Goal: Task Accomplishment & Management: Manage account settings

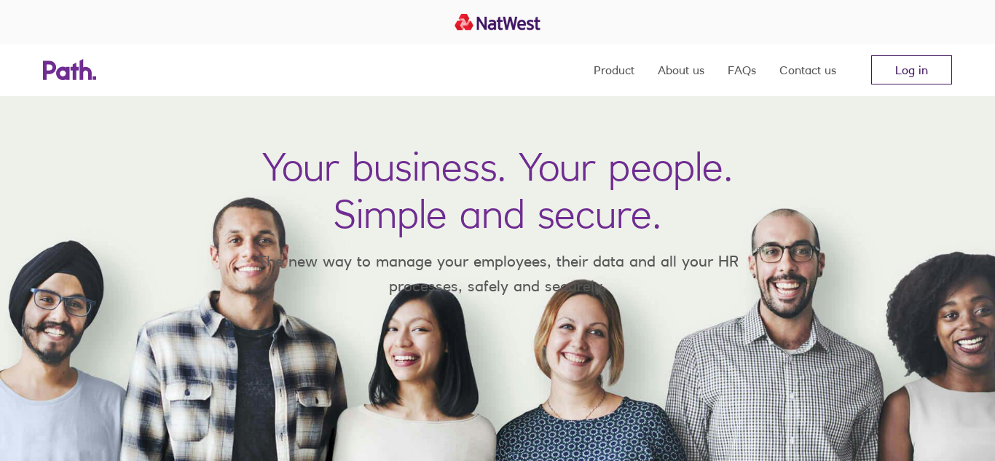
click at [908, 71] on link "Log in" at bounding box center [911, 69] width 81 height 29
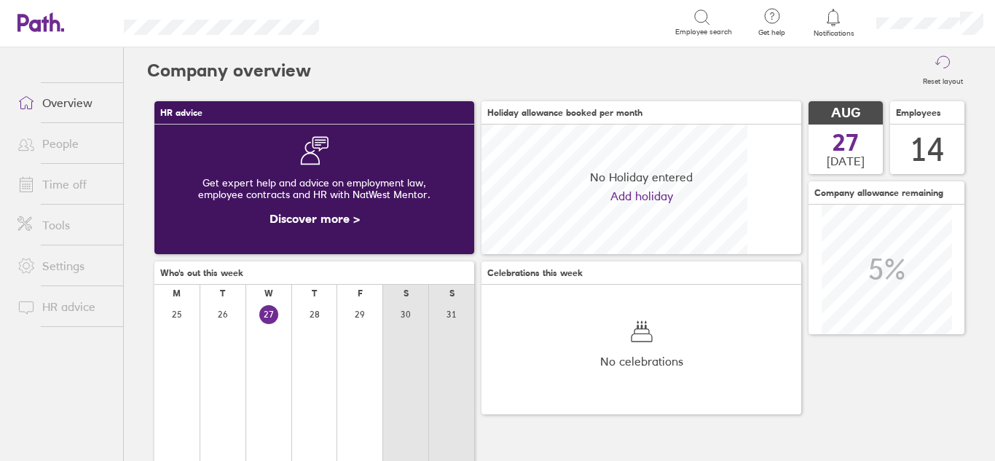
scroll to position [130, 320]
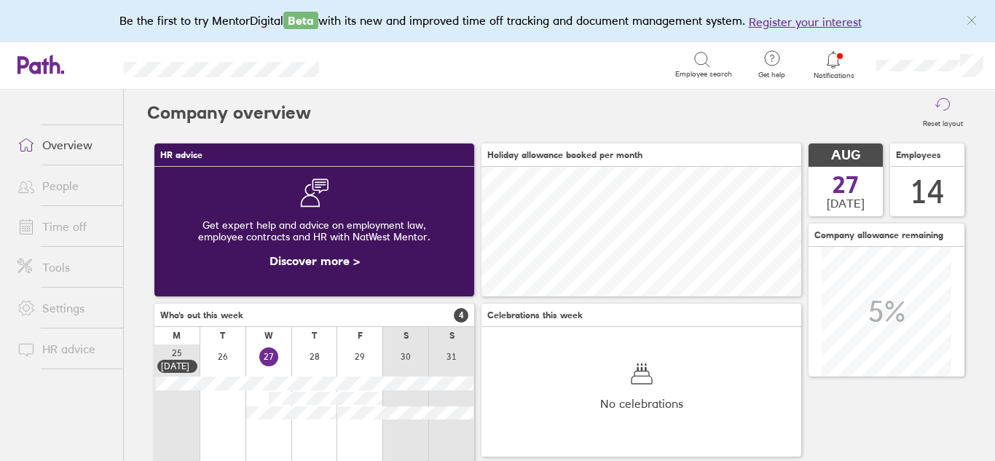
click at [68, 230] on link "Time off" at bounding box center [64, 226] width 117 height 29
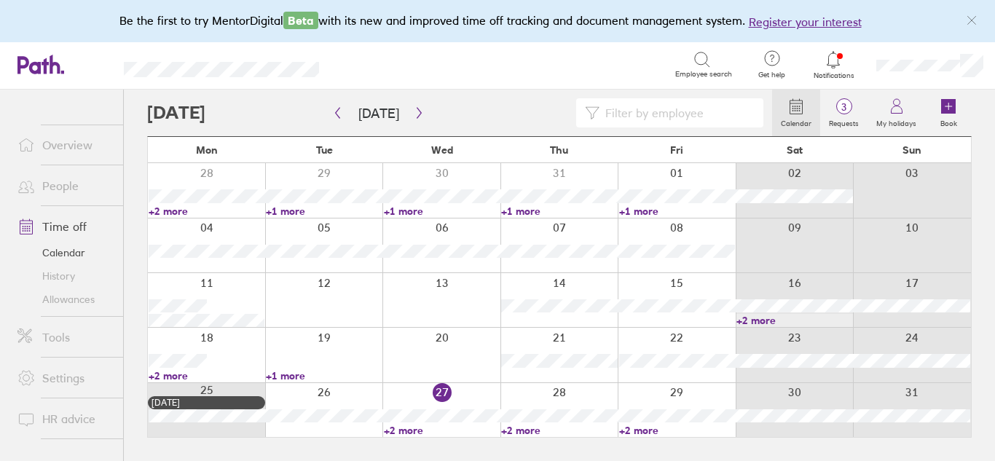
click at [642, 213] on link "+1 more" at bounding box center [677, 211] width 116 height 13
click at [494, 120] on div at bounding box center [459, 112] width 625 height 29
click at [749, 323] on link "+2 more" at bounding box center [794, 320] width 116 height 13
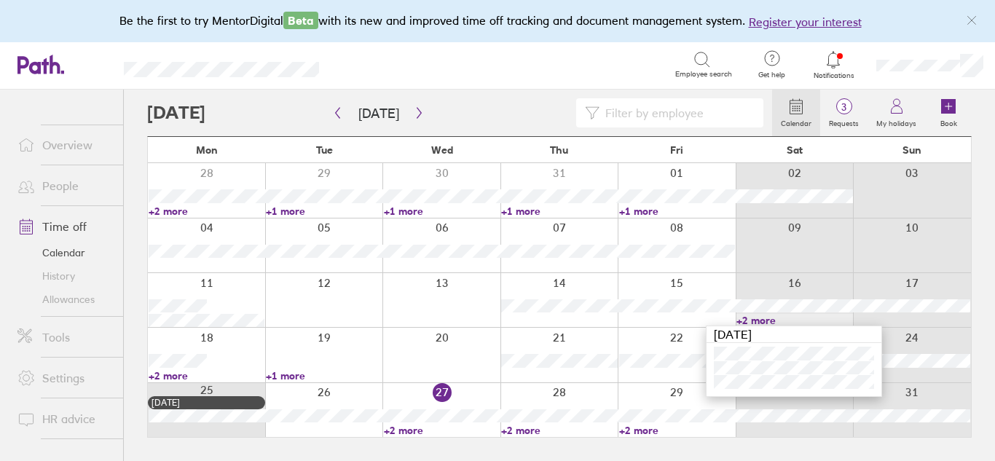
click at [173, 377] on link "+2 more" at bounding box center [207, 375] width 116 height 13
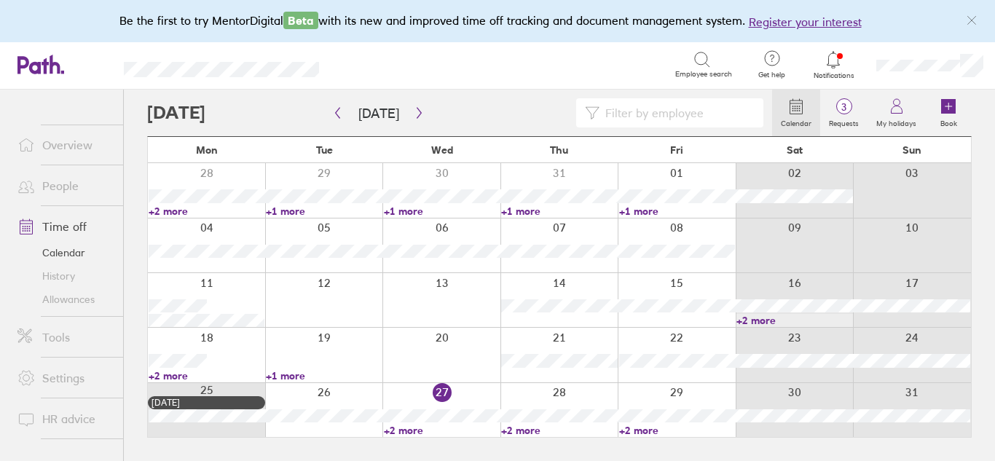
click at [170, 378] on link "+2 more" at bounding box center [207, 375] width 116 height 13
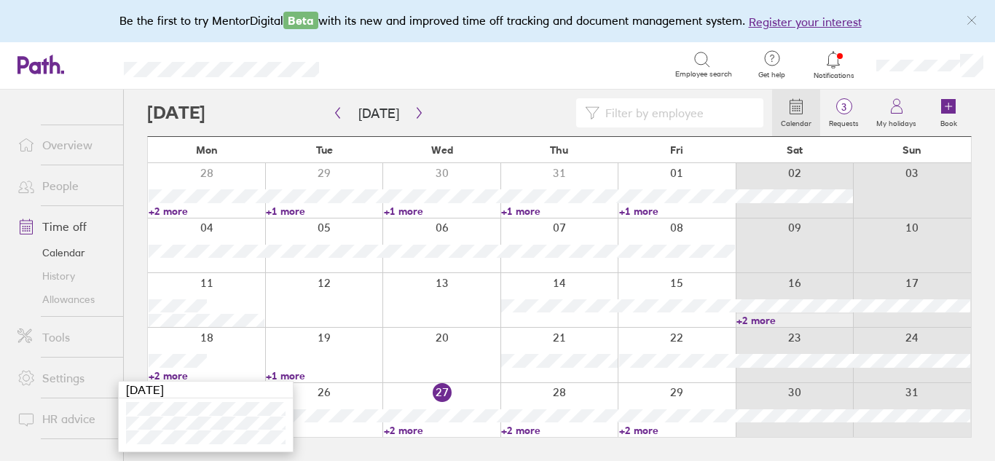
click at [292, 374] on link "+1 more" at bounding box center [324, 375] width 116 height 13
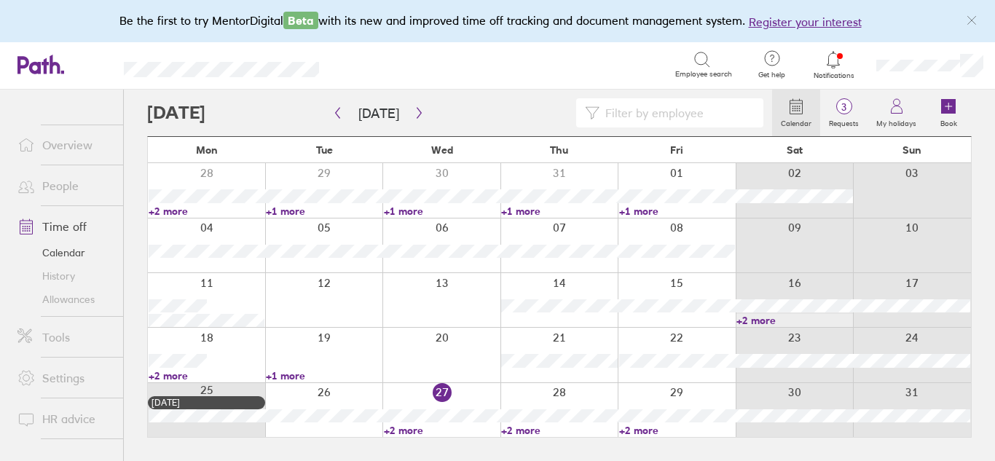
click at [292, 374] on link "+1 more" at bounding box center [324, 375] width 116 height 13
